Goal: Check status: Check status

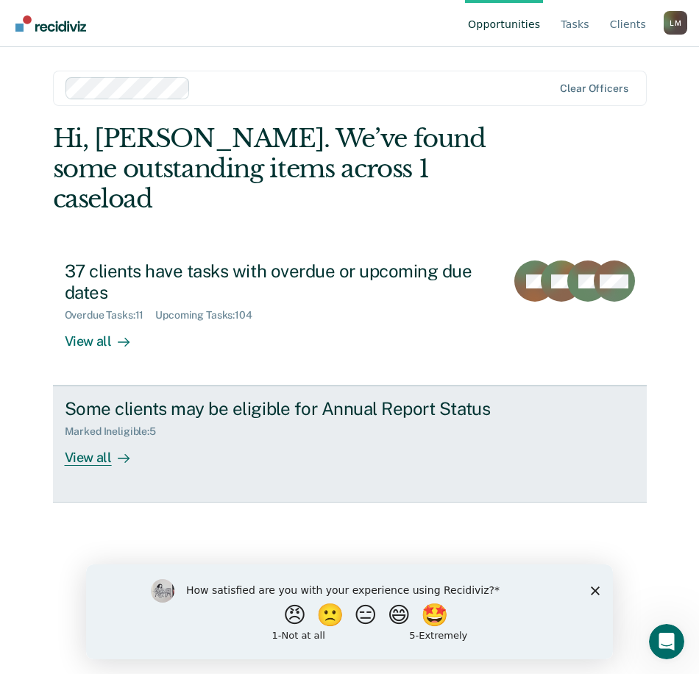
click at [104, 438] on div "View all" at bounding box center [106, 452] width 82 height 29
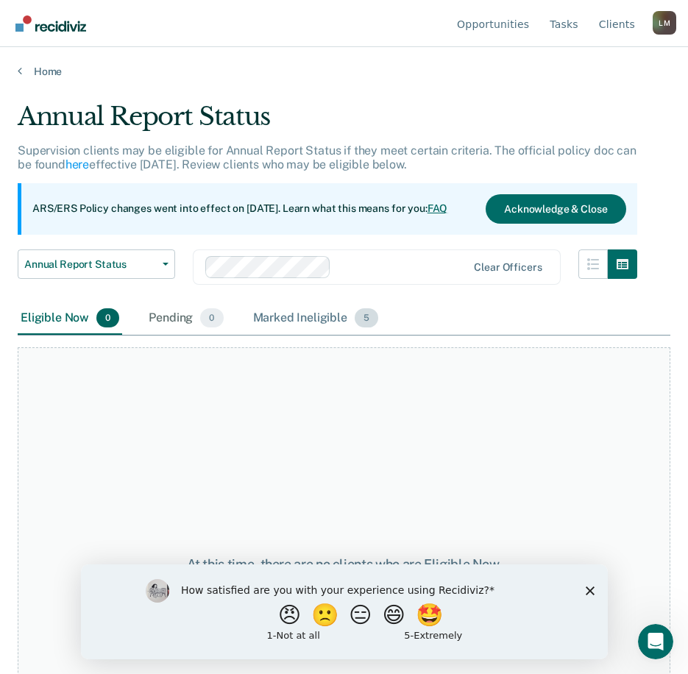
click at [321, 318] on div "Marked Ineligible 5" at bounding box center [316, 318] width 132 height 32
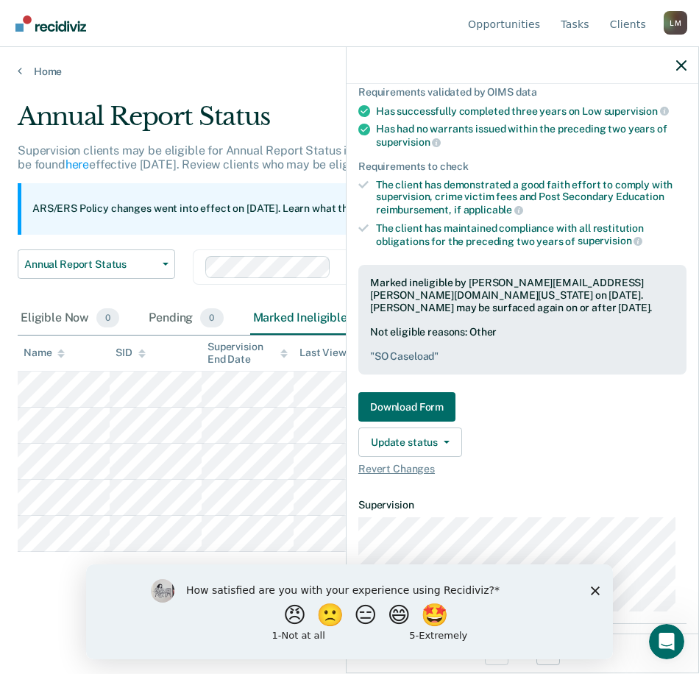
scroll to position [221, 0]
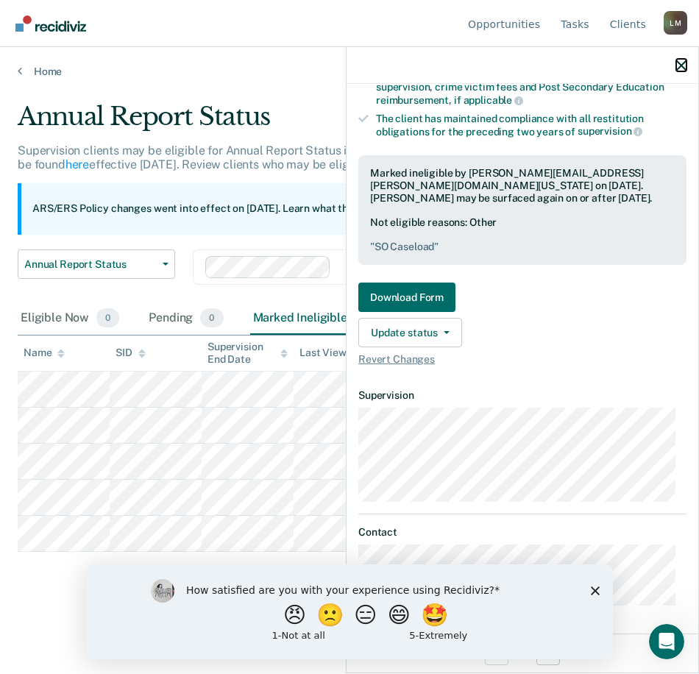
click at [678, 66] on icon "button" at bounding box center [681, 65] width 10 height 10
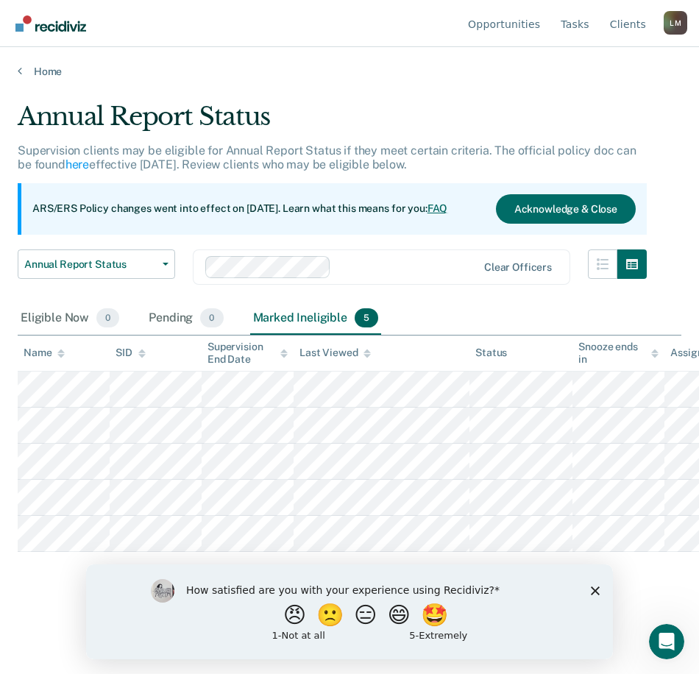
click at [63, 24] on img "Go to Recidiviz Home" at bounding box center [50, 23] width 71 height 16
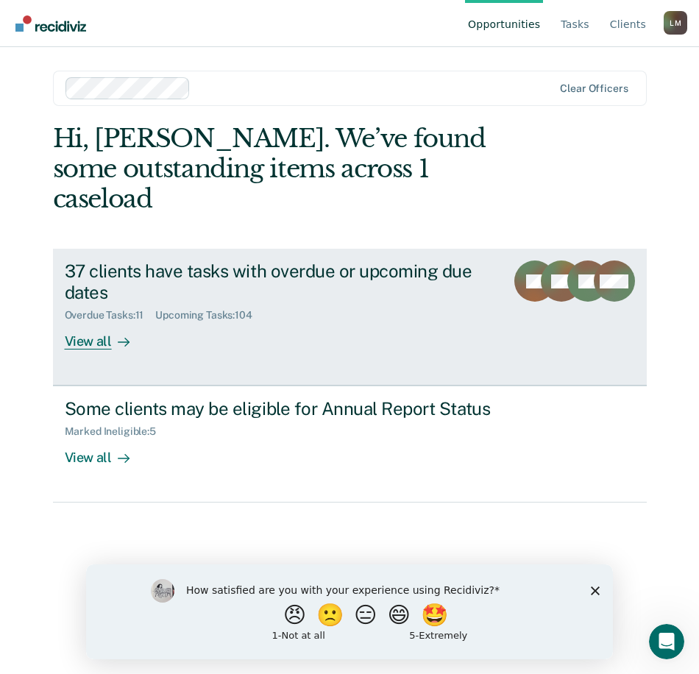
click at [104, 322] on div "View all" at bounding box center [106, 336] width 82 height 29
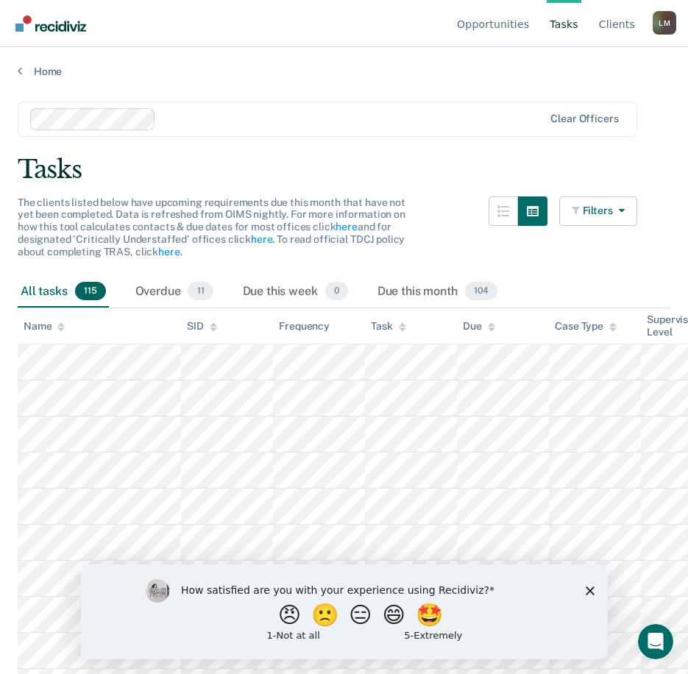
click at [400, 322] on icon at bounding box center [402, 327] width 7 height 10
click at [402, 321] on div at bounding box center [402, 326] width 7 height 13
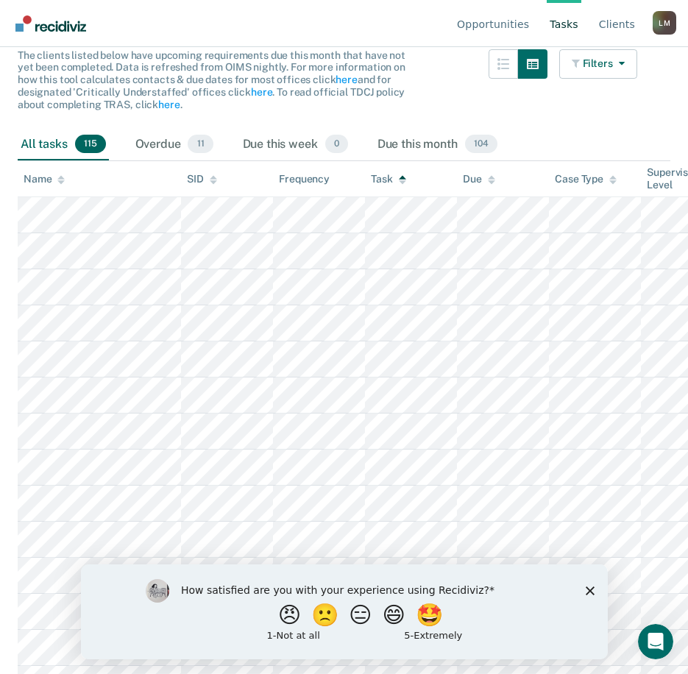
scroll to position [294, 0]
